Goal: Check status: Check status

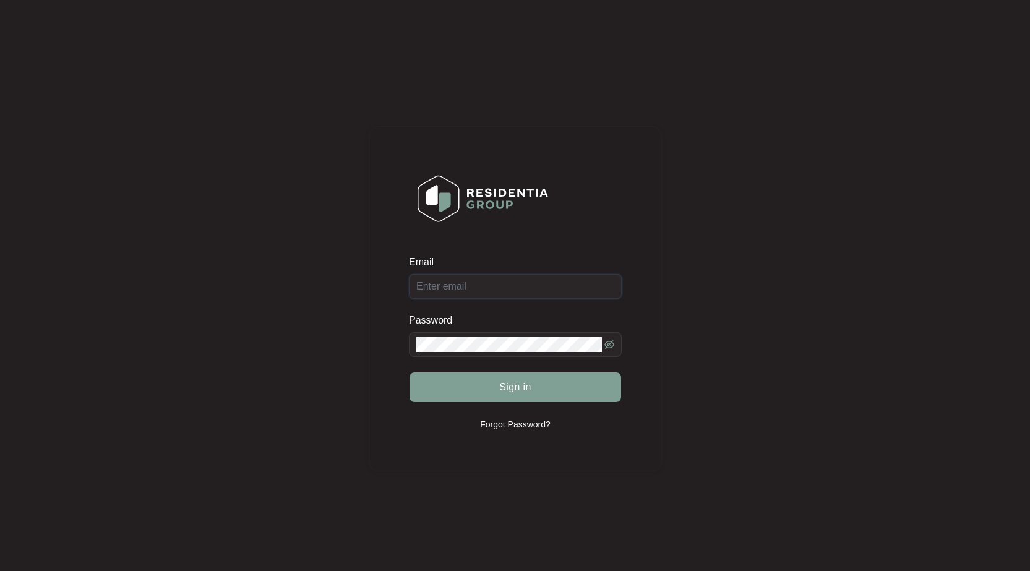
type input "[EMAIL_ADDRESS][DOMAIN_NAME]"
click at [518, 395] on div "Sign in" at bounding box center [515, 387] width 213 height 31
click at [528, 385] on span "Sign in" at bounding box center [515, 387] width 32 height 15
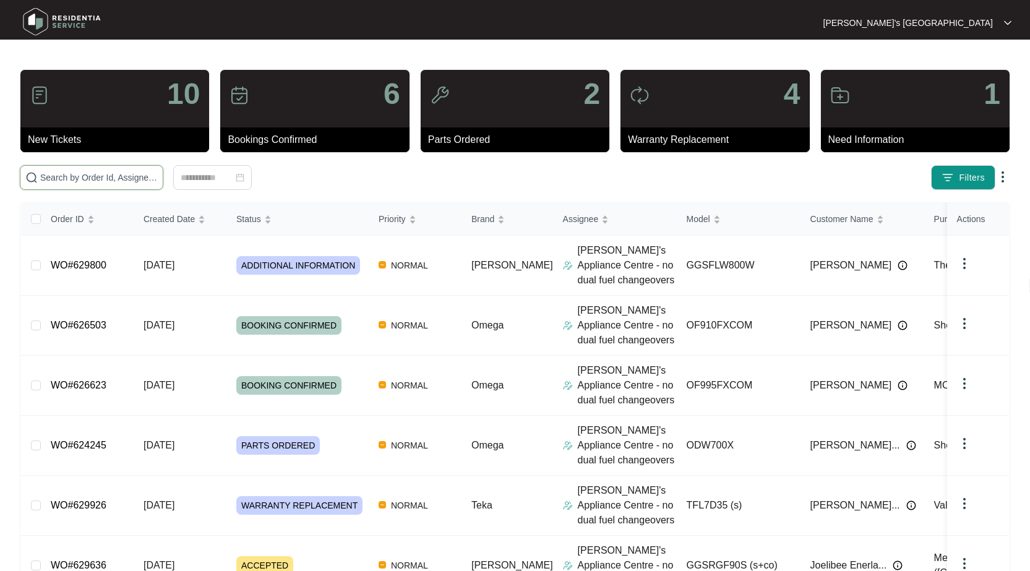
click at [135, 174] on input "text" at bounding box center [99, 178] width 118 height 14
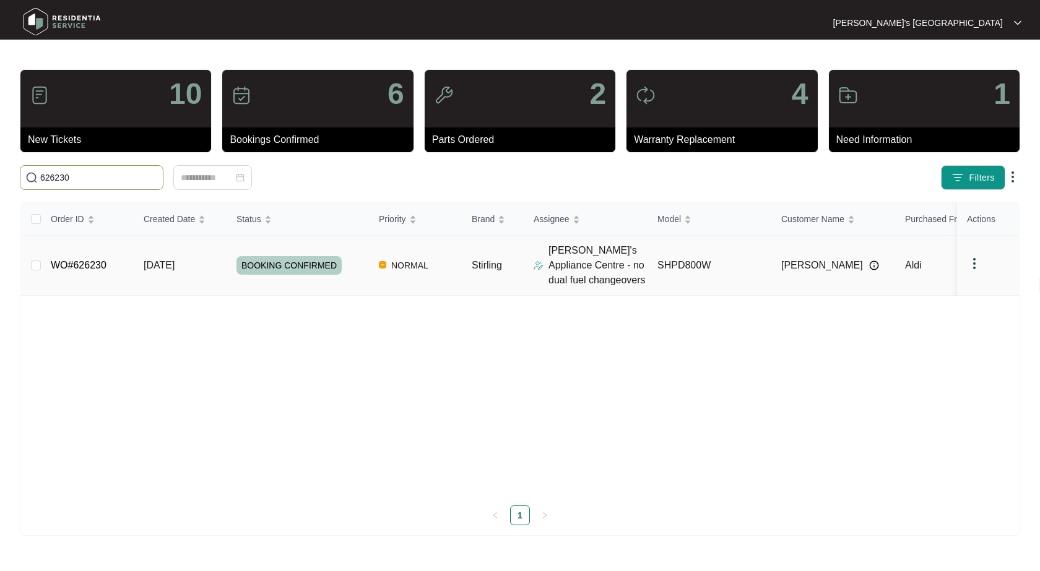
type input "626230"
click at [84, 262] on link "WO#626230" at bounding box center [79, 265] width 56 height 11
